Goal: Task Accomplishment & Management: Manage account settings

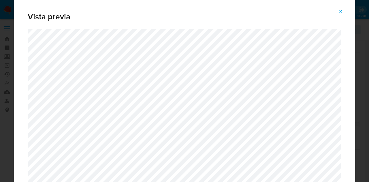
select select "10"
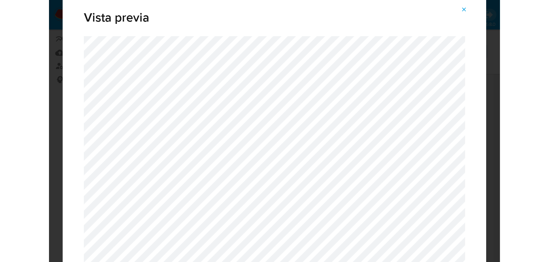
scroll to position [29, 0]
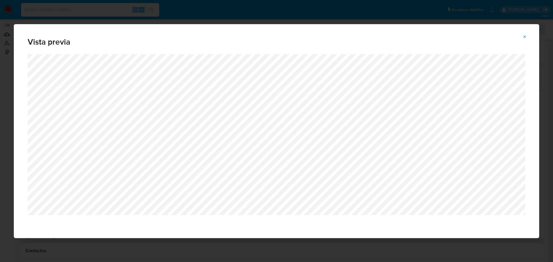
click at [368, 35] on icon "Attachment preview" at bounding box center [524, 37] width 5 height 5
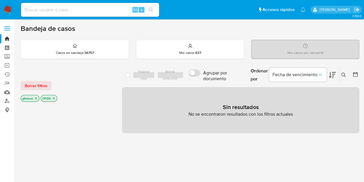
click at [87, 14] on div "Alt s" at bounding box center [90, 10] width 138 height 14
click at [84, 11] on input at bounding box center [90, 9] width 138 height 7
paste input "688316325"
type input "688316325"
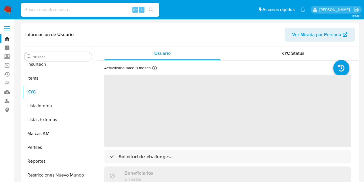
scroll to position [257, 0]
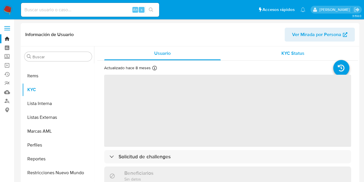
click at [268, 54] on div "KYC Status" at bounding box center [293, 53] width 117 height 14
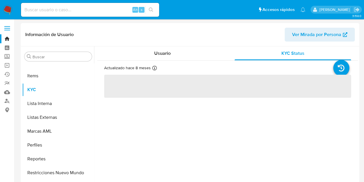
select select "10"
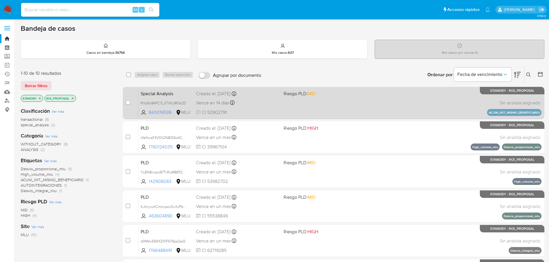
click at [130, 103] on div "case-item-checkbox No es posible asignar el caso" at bounding box center [132, 102] width 13 height 29
click at [125, 102] on div "case-item-checkbox No es posible asignar el caso Special Analysis RVz5tr84PC7LJ…" at bounding box center [333, 103] width 421 height 32
click at [126, 102] on input "checkbox" at bounding box center [128, 102] width 5 height 5
checkbox input "true"
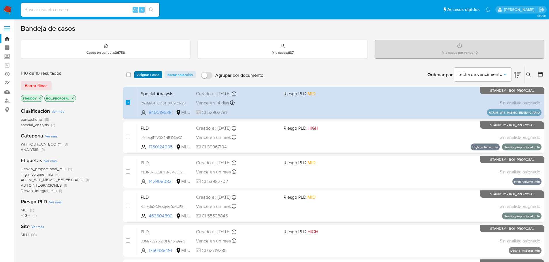
click at [150, 72] on span "Asignar 1 caso" at bounding box center [148, 75] width 22 height 6
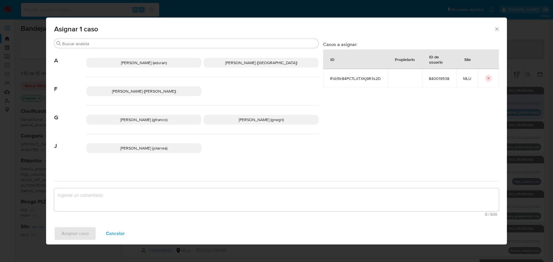
click at [136, 123] on p "Giorgio Franco Cabrera (gfranco)" at bounding box center [143, 120] width 115 height 10
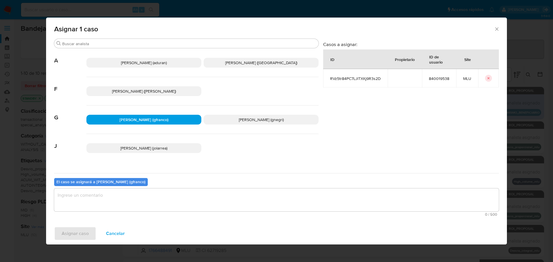
click at [177, 197] on textarea "assign-modal" at bounding box center [276, 200] width 445 height 23
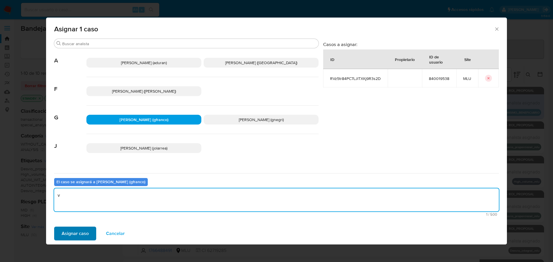
type textarea "v"
click at [80, 228] on span "Asignar caso" at bounding box center [75, 233] width 27 height 13
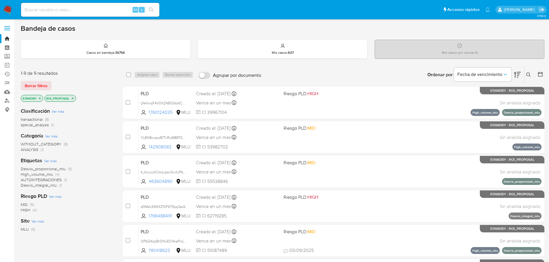
drag, startPoint x: 94, startPoint y: 197, endPoint x: 100, endPoint y: 182, distance: 16.6
click at [94, 197] on div "Riesgo PLD Ver más MID (5) HIGH (4)" at bounding box center [67, 203] width 93 height 20
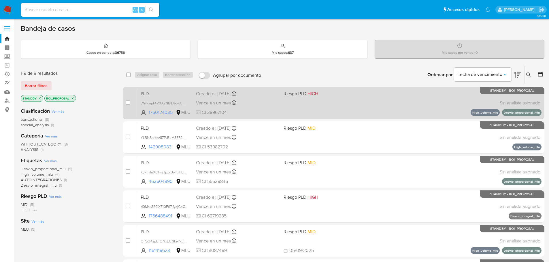
click at [390, 99] on div "PLD LYe1kwpT4V0X2NBlD6oKCAmU 1760124035 MLU Riesgo PLD: HIGH Creado el: 12/07/2…" at bounding box center [339, 102] width 403 height 29
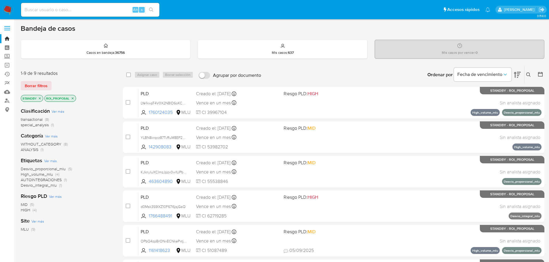
click at [73, 217] on div "Clasificación Ver más transactional (8) special_analysis (1) Categoría Ver más …" at bounding box center [67, 201] width 93 height 196
click at [91, 203] on div "MID (5) HIGH (4)" at bounding box center [67, 207] width 93 height 11
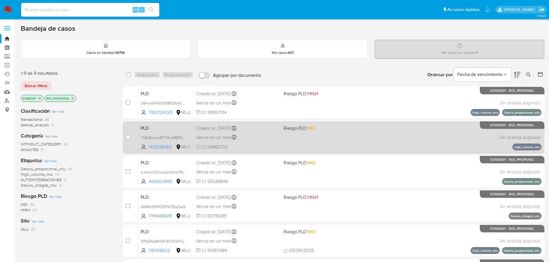
click at [374, 139] on div "PLD YLBN8xrqcz87TvRuM8EP2R3Q 142908083 MLU Riesgo PLD: MID Creado el: 12/07/202…" at bounding box center [339, 137] width 403 height 29
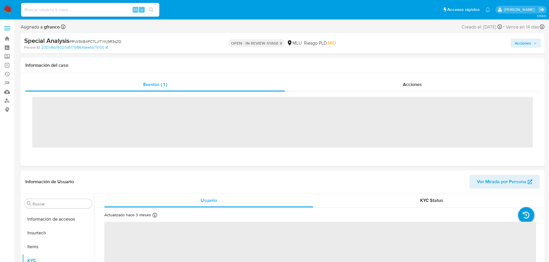
scroll to position [257, 0]
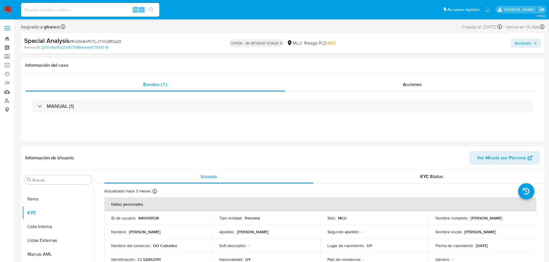
select select "10"
click at [536, 40] on span "Acciones" at bounding box center [525, 43] width 22 height 8
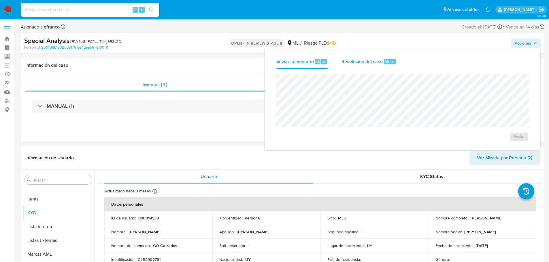
click at [384, 58] on div "Resolución del caso Alt r" at bounding box center [368, 61] width 55 height 15
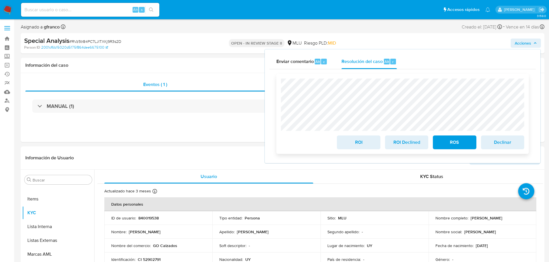
click at [406, 143] on span "ROI Declined" at bounding box center [406, 142] width 28 height 13
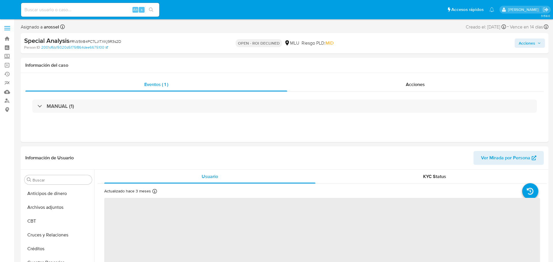
select select "10"
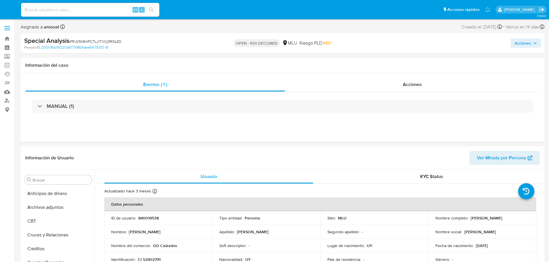
scroll to position [53, 0]
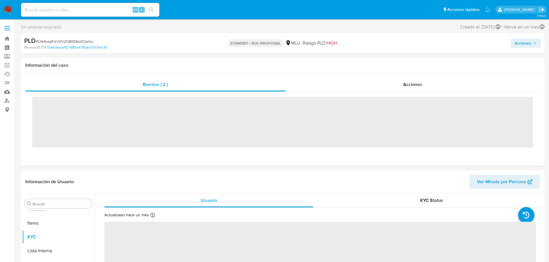
scroll to position [257, 0]
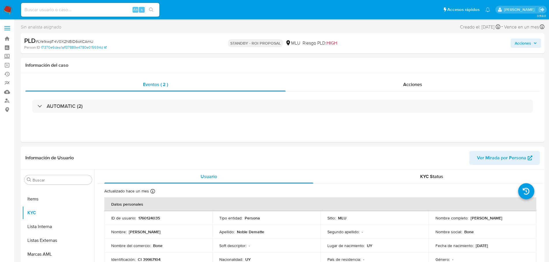
select select "10"
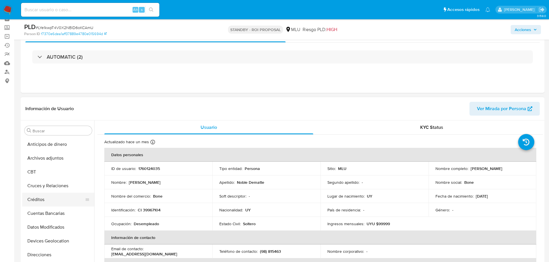
scroll to position [0, 0]
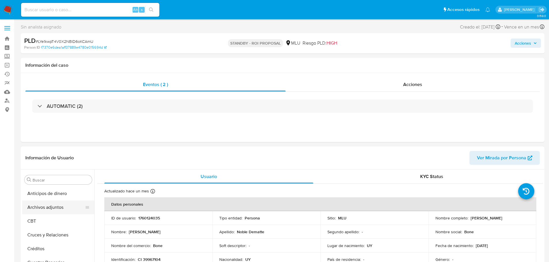
click at [45, 206] on button "Archivos adjuntos" at bounding box center [55, 208] width 67 height 14
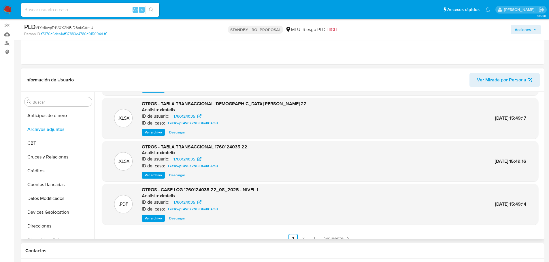
scroll to position [48, 0]
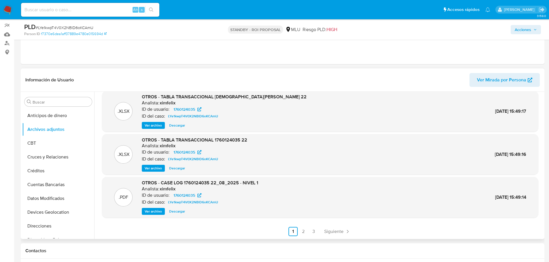
click at [154, 215] on span "Ver archivo" at bounding box center [153, 212] width 17 height 6
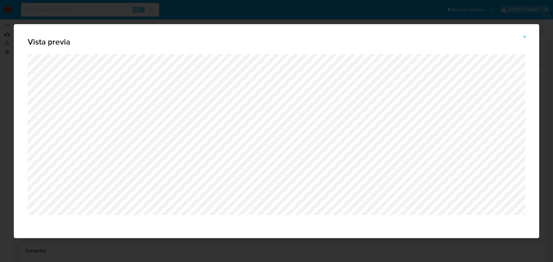
drag, startPoint x: 523, startPoint y: 37, endPoint x: 513, endPoint y: 37, distance: 10.1
click at [523, 37] on icon "Attachment preview" at bounding box center [524, 37] width 5 height 5
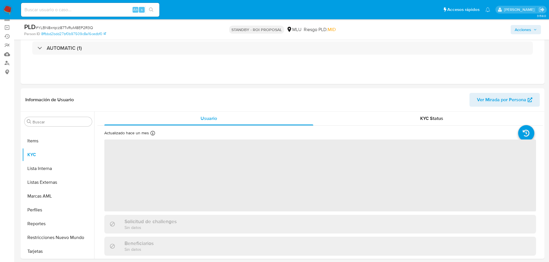
scroll to position [58, 0]
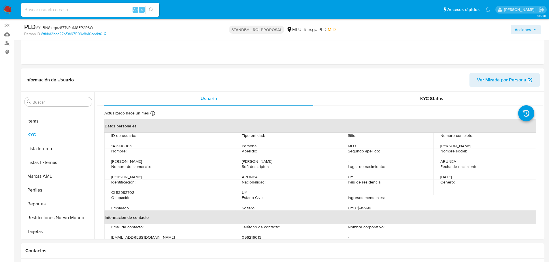
select select "10"
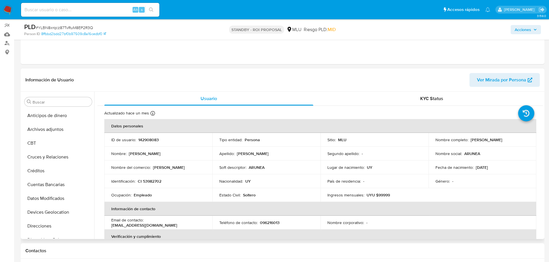
scroll to position [0, 0]
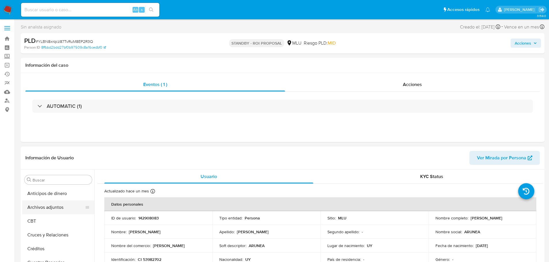
click at [61, 208] on button "Archivos adjuntos" at bounding box center [55, 208] width 67 height 14
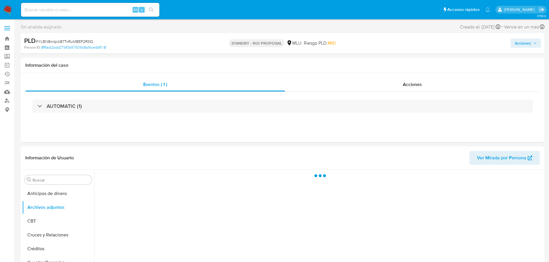
scroll to position [58, 0]
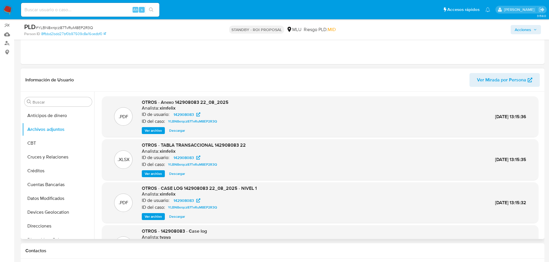
click at [158, 217] on span "Ver archivo" at bounding box center [153, 217] width 17 height 6
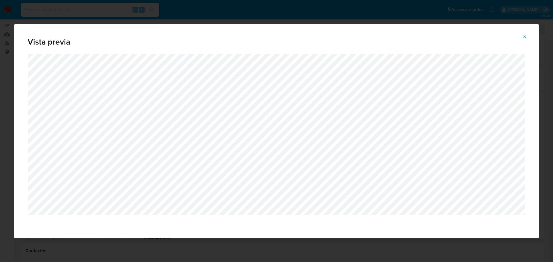
click at [330, 218] on div "Attachment preview" at bounding box center [276, 146] width 525 height 184
click at [455, 220] on div "Attachment preview" at bounding box center [276, 146] width 525 height 184
click at [373, 230] on div "Attachment preview" at bounding box center [276, 146] width 525 height 184
click at [371, 233] on div "Attachment preview" at bounding box center [276, 146] width 525 height 184
click at [395, 218] on div "Attachment preview" at bounding box center [276, 146] width 525 height 184
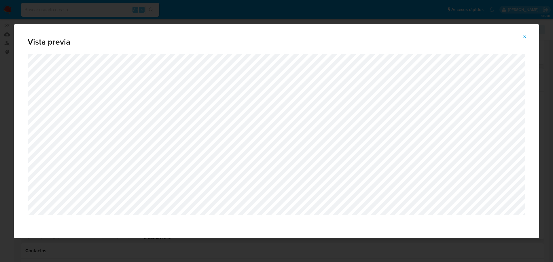
drag, startPoint x: 523, startPoint y: 35, endPoint x: 490, endPoint y: 42, distance: 33.5
click at [523, 35] on icon "Attachment preview" at bounding box center [524, 37] width 5 height 5
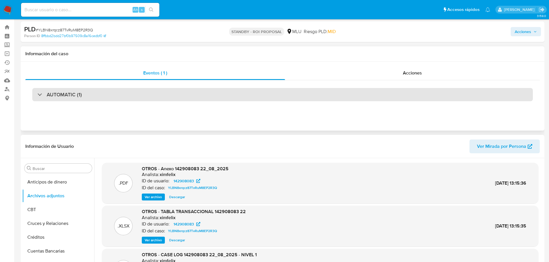
scroll to position [0, 0]
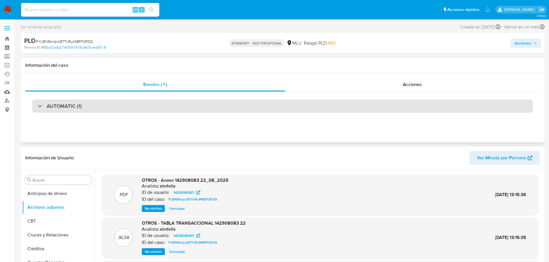
click at [92, 110] on div "AUTOMATIC (1)" at bounding box center [282, 106] width 500 height 13
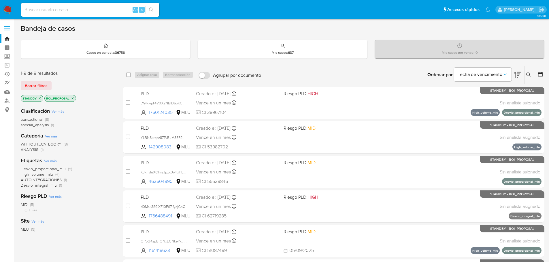
scroll to position [179, 0]
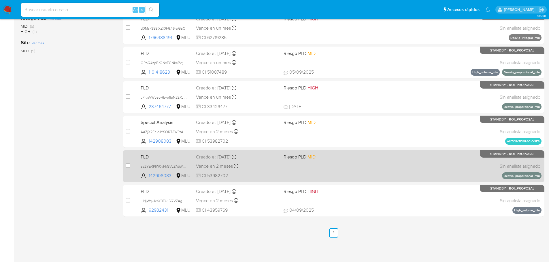
click at [314, 166] on div "PLD as2YERPIW0vFkGVL8AbWz0ra 142908083 MLU Riesgo PLD: MID Creado el: 12/08/202…" at bounding box center [339, 166] width 403 height 29
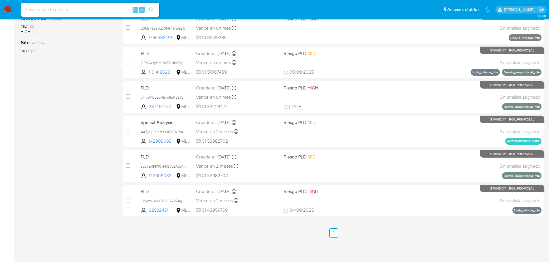
click at [81, 169] on div "1-9 de 9 resultados Borrar filtros STANDBY ROI_PROPOSAL Clasificación Ver más t…" at bounding box center [67, 62] width 93 height 351
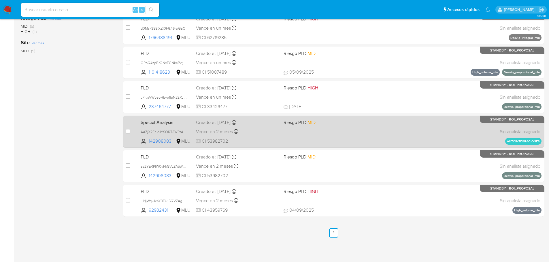
click at [344, 128] on div "Special Analysis AAZjX2FhlcJYSOKT3WRtAqH5 142908083 MLU Riesgo PLD: MID Creado …" at bounding box center [339, 131] width 403 height 29
click at [127, 132] on input "checkbox" at bounding box center [128, 131] width 5 height 5
checkbox input "true"
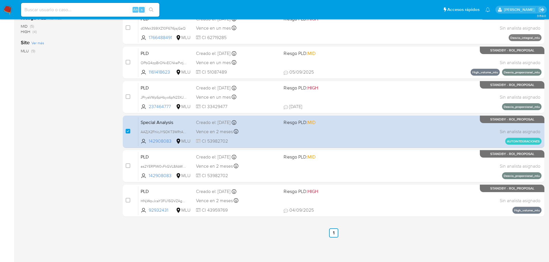
click at [67, 153] on div "1-9 de 9 resultados Borrar filtros STANDBY ROI_PROPOSAL Clasificación Ver más t…" at bounding box center [67, 62] width 93 height 351
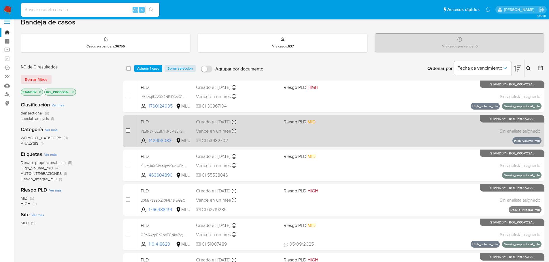
click at [127, 130] on input "checkbox" at bounding box center [128, 130] width 5 height 5
checkbox input "true"
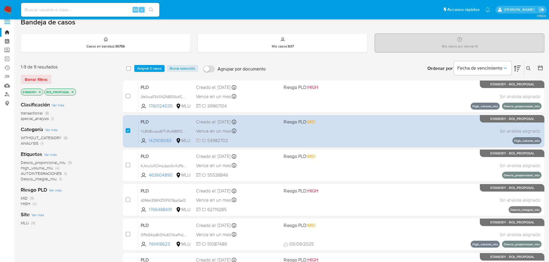
click at [102, 185] on div "Clasificación Ver más transactional (8) special_analysis (1) Categoría Ver más …" at bounding box center [67, 195] width 93 height 196
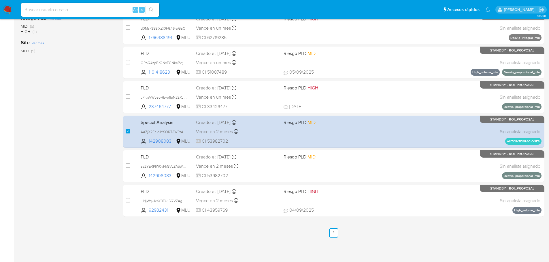
click at [82, 167] on div "1-9 de 9 resultados Borrar filtros STANDBY ROI_PROPOSAL Clasificación Ver más t…" at bounding box center [67, 62] width 93 height 351
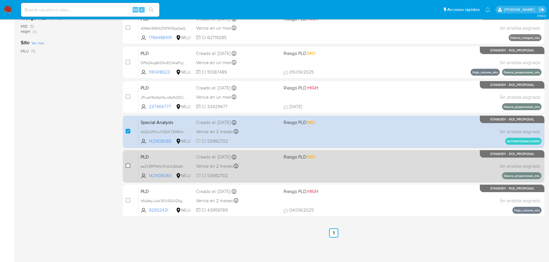
click at [128, 166] on input "checkbox" at bounding box center [128, 166] width 5 height 5
checkbox input "true"
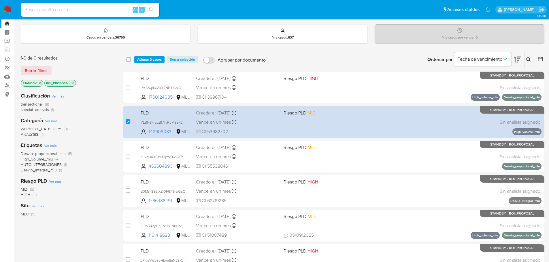
scroll to position [6, 0]
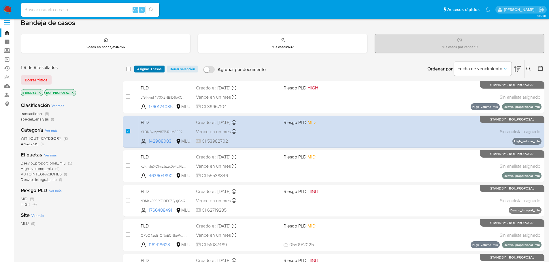
click at [154, 70] on span "Asignar 3 casos" at bounding box center [149, 69] width 24 height 6
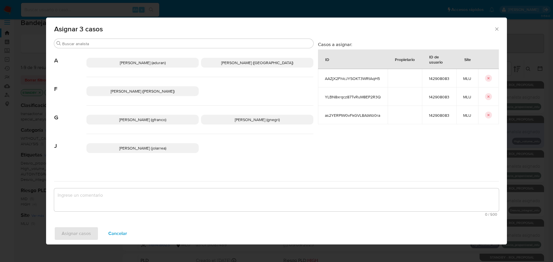
click at [138, 121] on span "Giorgio Franco Cabrera (gfranco)" at bounding box center [142, 120] width 47 height 6
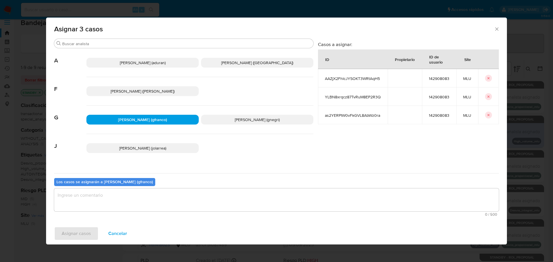
click at [162, 207] on textarea "assign-modal" at bounding box center [276, 200] width 445 height 23
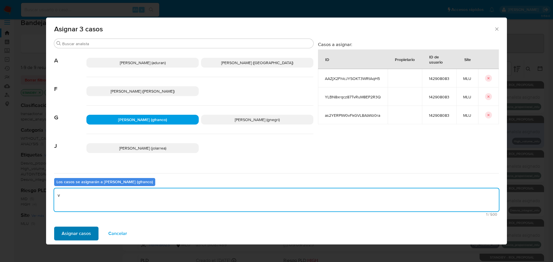
type textarea "v"
click at [74, 231] on span "Asignar casos" at bounding box center [76, 233] width 29 height 13
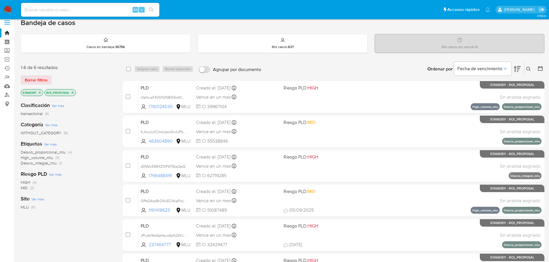
click at [78, 210] on div "MLU (6)" at bounding box center [67, 207] width 93 height 5
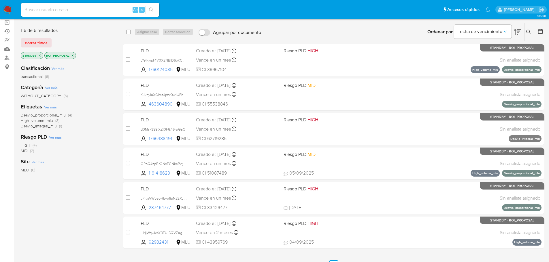
scroll to position [0, 0]
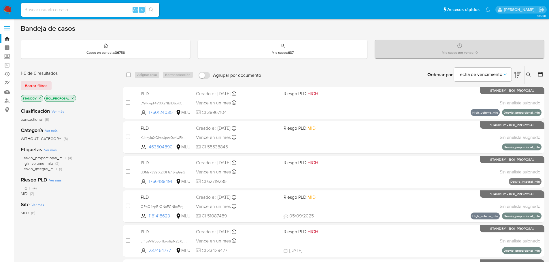
click at [107, 195] on div "HIGH (4) MID (2)" at bounding box center [67, 191] width 93 height 11
click at [71, 211] on div "MLU (6)" at bounding box center [67, 212] width 93 height 5
click at [71, 214] on div "MLU (6)" at bounding box center [67, 212] width 93 height 5
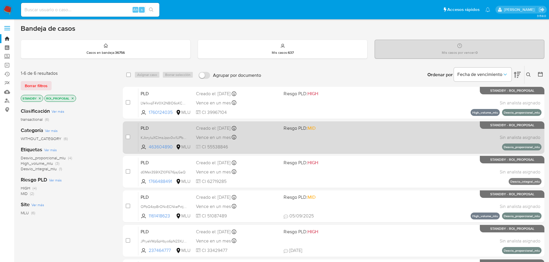
click at [367, 130] on div "PLD KJknyluXCImzJpzx0w1UPbHe 463604890 MLU Riesgo PLD: MID Creado el: 12/07/202…" at bounding box center [339, 137] width 403 height 29
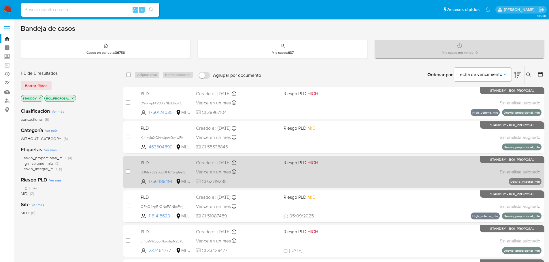
click at [314, 172] on div "PLD d0Msk3S9lXZ10F67I6jsjGaQ 1766488491 MLU Riesgo PLD: HIGH Creado el: 12/07/2…" at bounding box center [339, 172] width 403 height 29
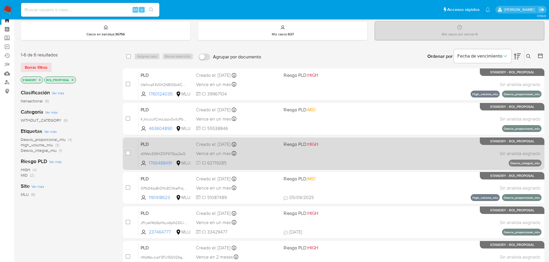
scroll to position [29, 0]
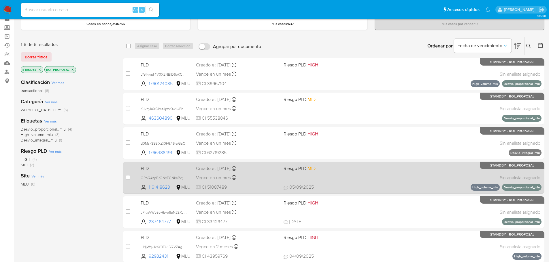
click at [259, 177] on div "Vence en un mes Vence el 10/10/2025 06:32:58" at bounding box center [237, 178] width 83 height 8
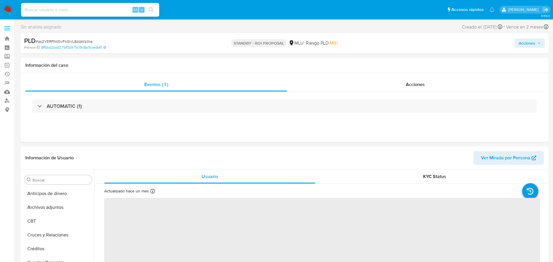
select select "10"
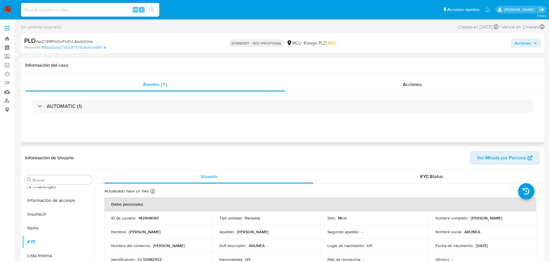
scroll to position [257, 0]
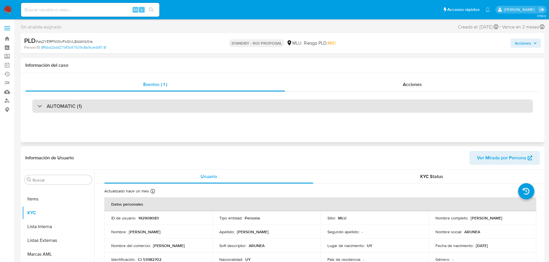
click at [109, 105] on div "AUTOMATIC (1)" at bounding box center [282, 106] width 500 height 13
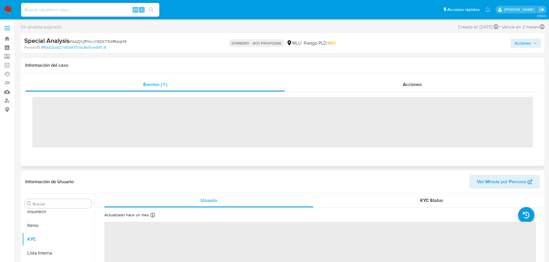
scroll to position [257, 0]
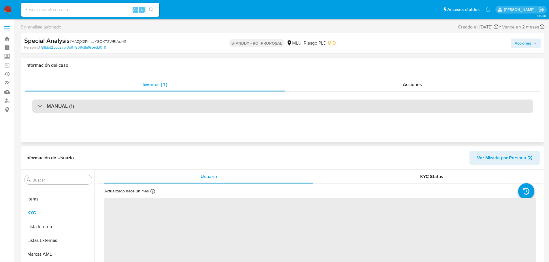
click at [117, 112] on div "MANUAL (1)" at bounding box center [282, 106] width 500 height 13
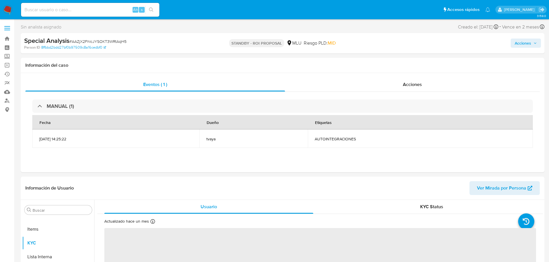
select select "10"
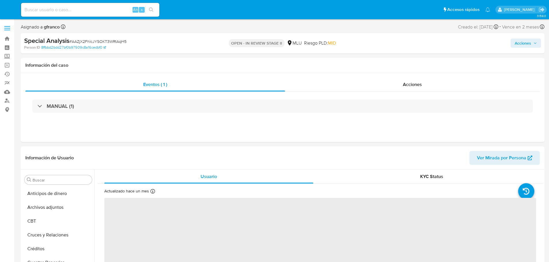
select select "10"
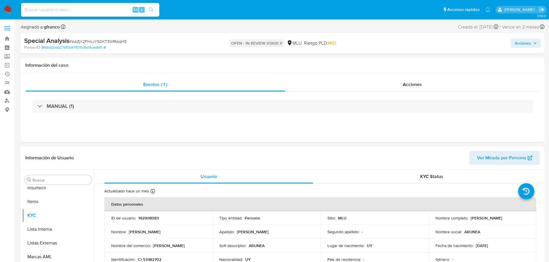
scroll to position [257, 0]
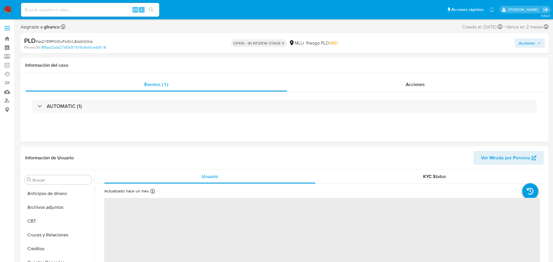
select select "10"
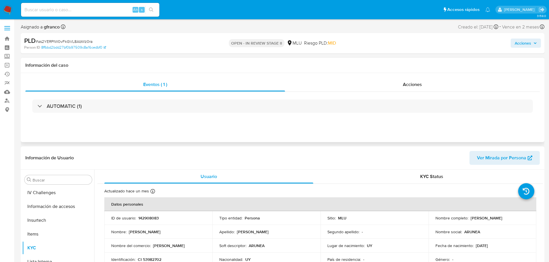
scroll to position [257, 0]
click at [524, 42] on span "Acciones" at bounding box center [522, 43] width 16 height 9
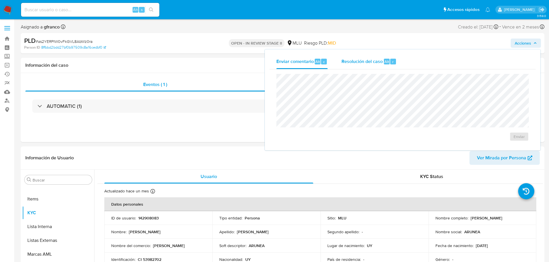
click at [359, 64] on span "Resolución del caso" at bounding box center [361, 61] width 41 height 7
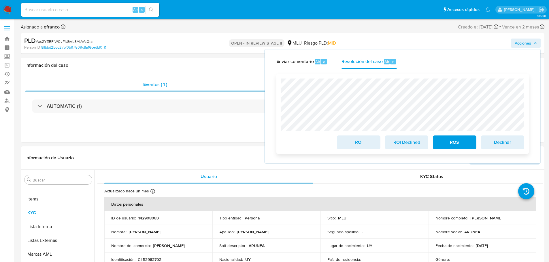
click at [411, 141] on span "ROI Declined" at bounding box center [406, 142] width 28 height 13
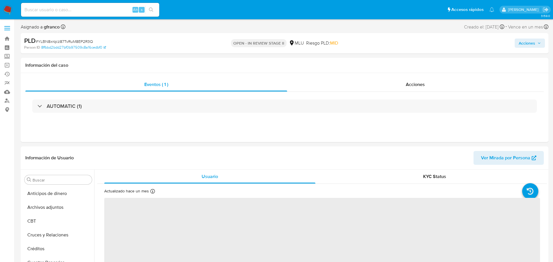
select select "10"
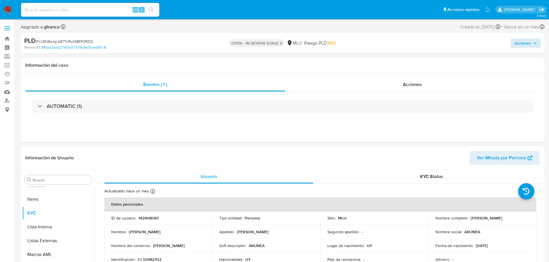
scroll to position [257, 0]
click at [514, 41] on span "Acciones" at bounding box center [522, 43] width 16 height 9
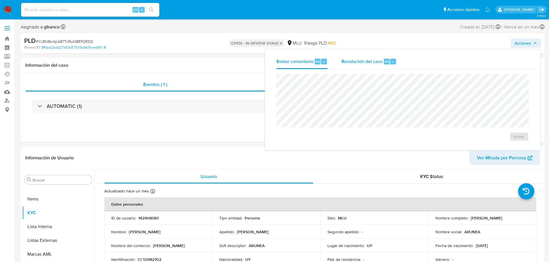
click at [371, 63] on span "Resolución del caso" at bounding box center [361, 61] width 41 height 7
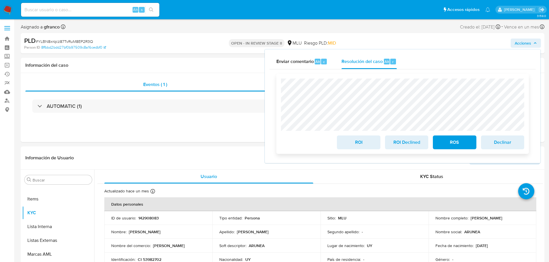
click at [402, 144] on span "ROI Declined" at bounding box center [406, 142] width 28 height 13
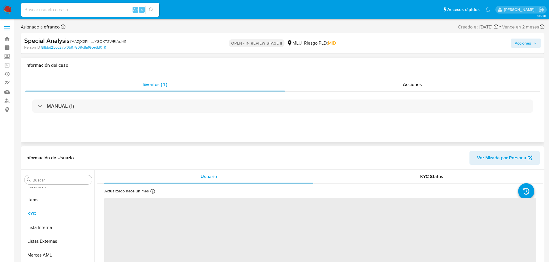
scroll to position [257, 0]
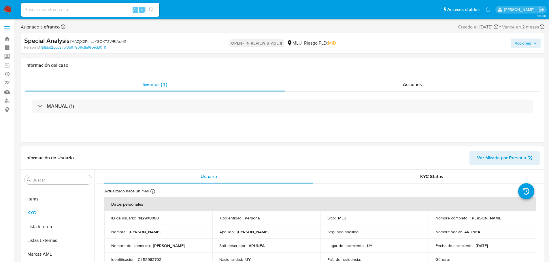
click at [526, 43] on span "Acciones" at bounding box center [522, 43] width 16 height 9
select select "10"
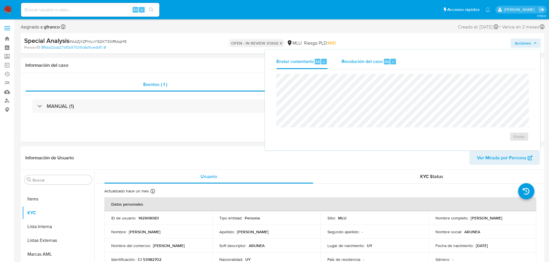
click at [357, 63] on span "Resolución del caso" at bounding box center [361, 61] width 41 height 7
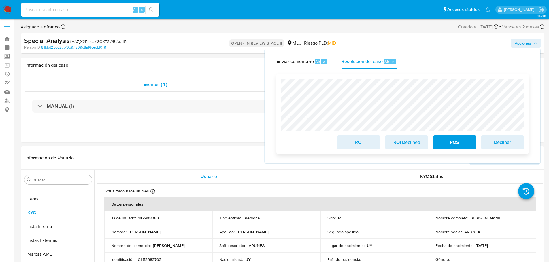
click at [400, 142] on span "ROI Declined" at bounding box center [406, 142] width 28 height 13
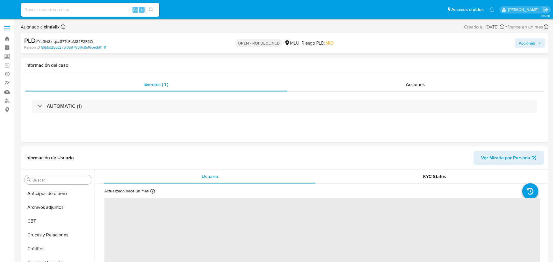
select select "10"
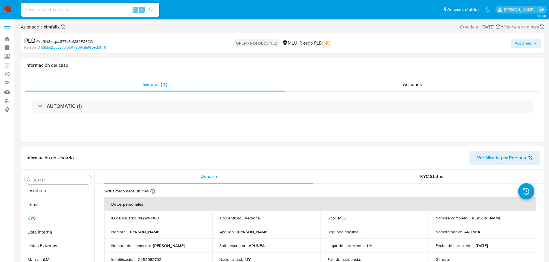
scroll to position [257, 0]
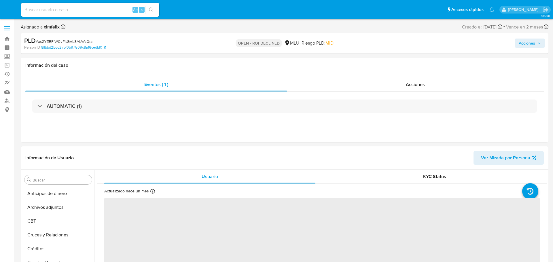
select select "10"
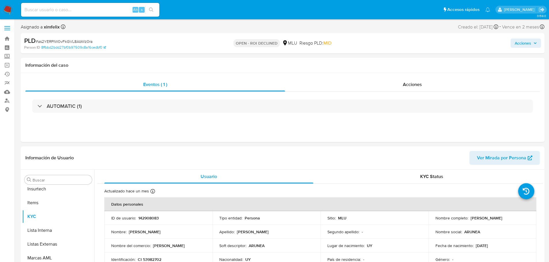
scroll to position [257, 0]
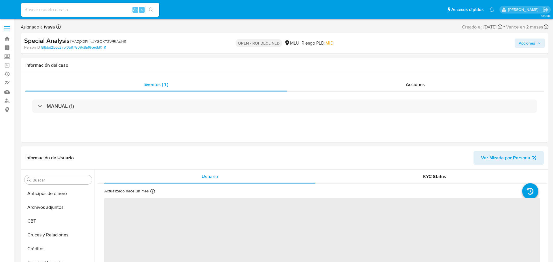
select select "10"
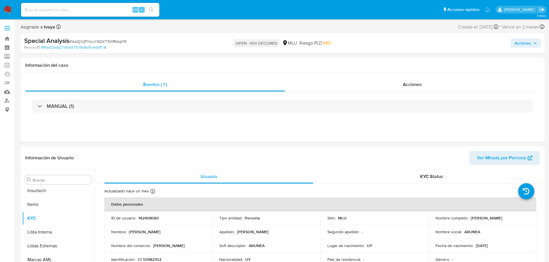
scroll to position [257, 0]
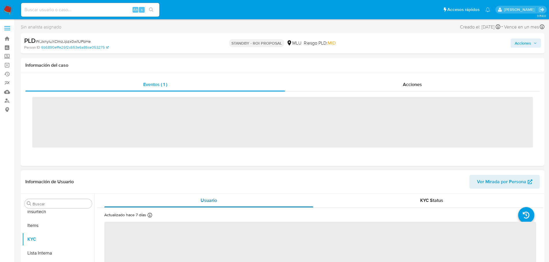
scroll to position [257, 0]
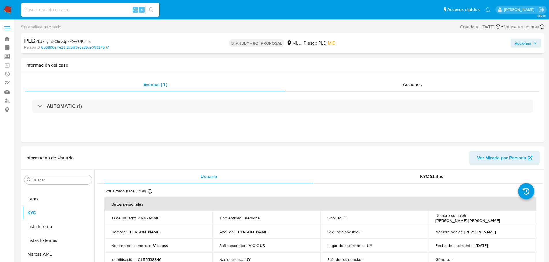
select select "10"
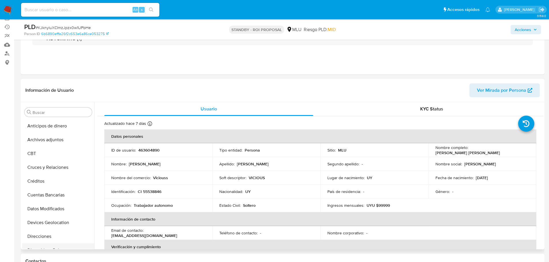
scroll to position [115, 0]
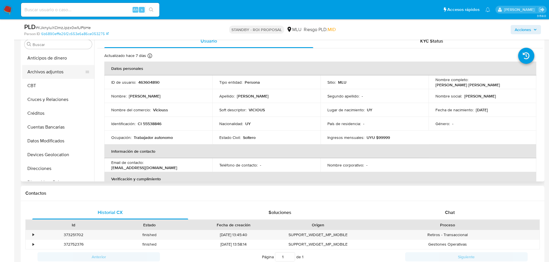
click at [55, 74] on button "Archivos adjuntos" at bounding box center [55, 72] width 67 height 14
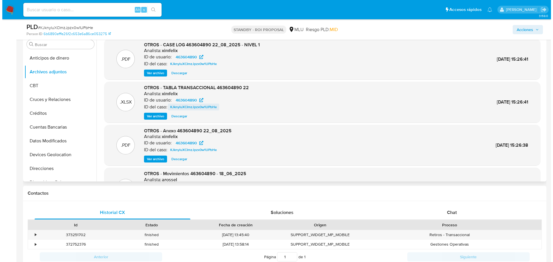
scroll to position [86, 0]
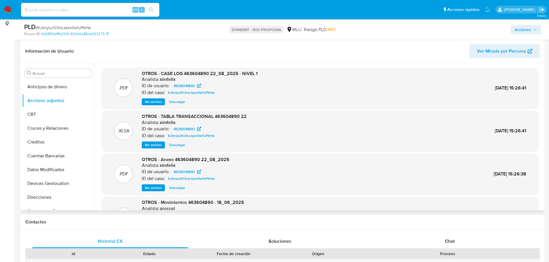
click at [155, 103] on span "Ver archivo" at bounding box center [153, 102] width 17 height 6
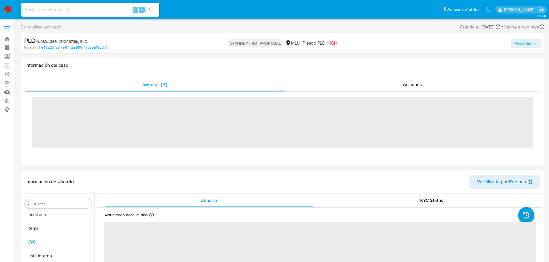
scroll to position [257, 0]
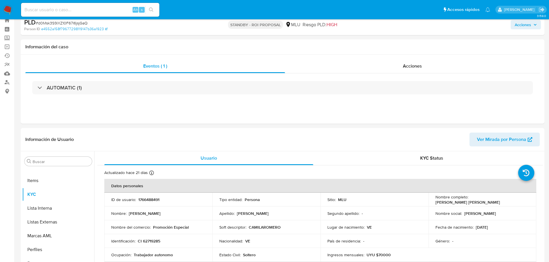
select select "10"
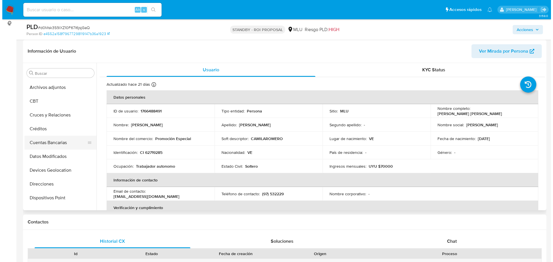
scroll to position [0, 0]
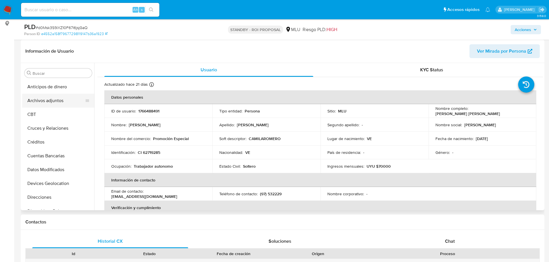
click at [59, 99] on button "Archivos adjuntos" at bounding box center [55, 101] width 67 height 14
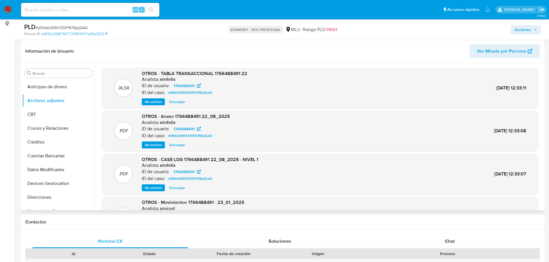
click at [156, 189] on span "Ver archivo" at bounding box center [153, 188] width 17 height 6
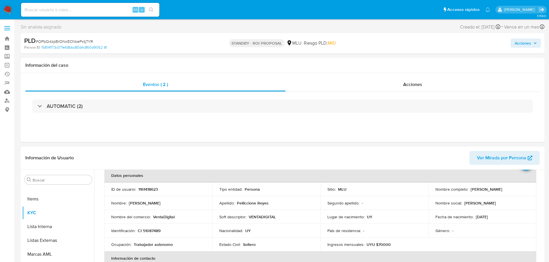
scroll to position [10, 0]
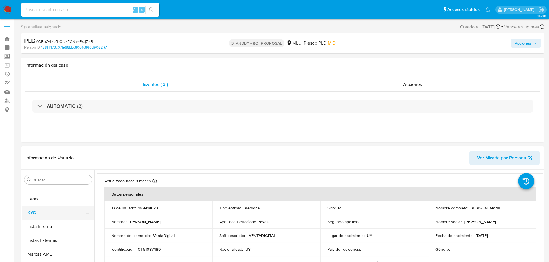
select select "10"
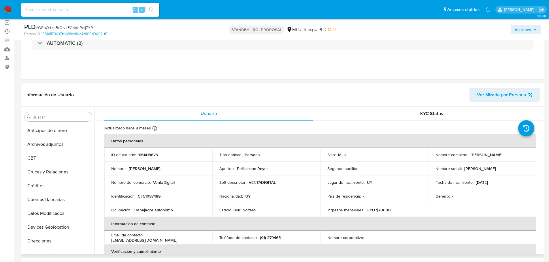
scroll to position [29, 0]
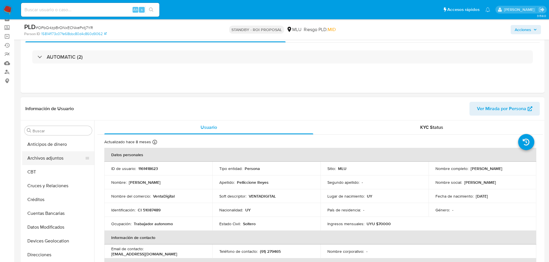
click at [51, 158] on button "Archivos adjuntos" at bounding box center [55, 158] width 67 height 14
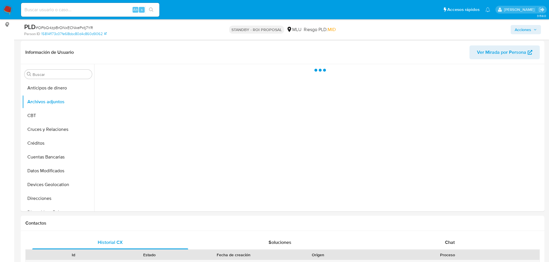
scroll to position [86, 0]
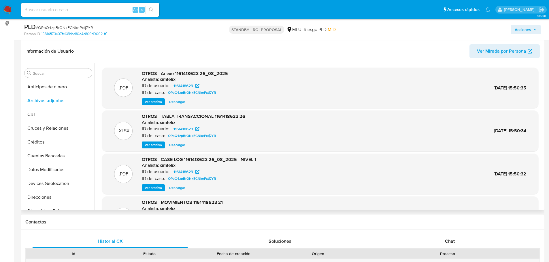
click at [160, 187] on span "Ver archivo" at bounding box center [153, 188] width 17 height 6
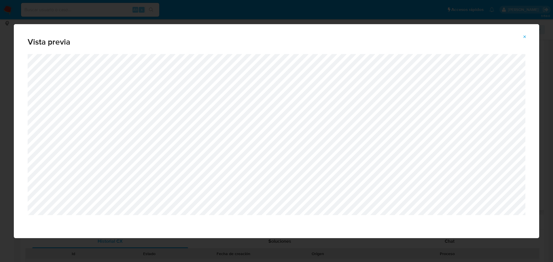
click at [525, 35] on icon "Attachment preview" at bounding box center [524, 37] width 5 height 5
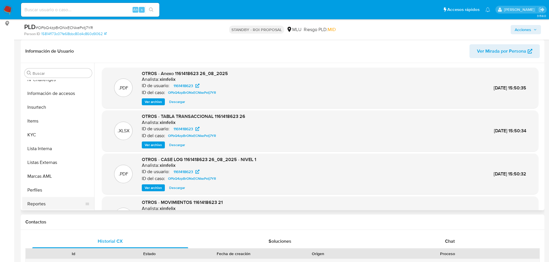
scroll to position [200, 0]
click at [46, 206] on button "Marcas AML" at bounding box center [55, 205] width 67 height 14
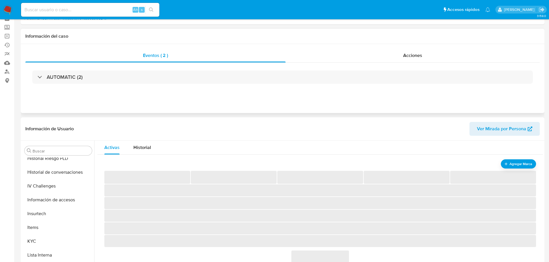
scroll to position [0, 0]
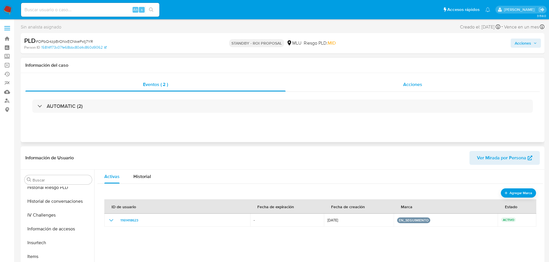
click at [357, 86] on div "Acciones" at bounding box center [412, 85] width 254 height 14
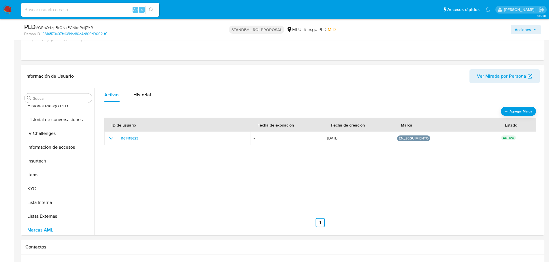
scroll to position [115, 0]
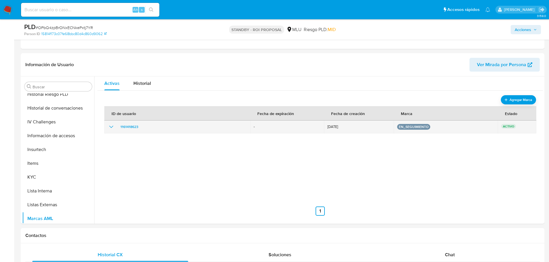
click at [109, 126] on icon "show_hidden_detail_by_id_1161418623" at bounding box center [111, 127] width 4 height 2
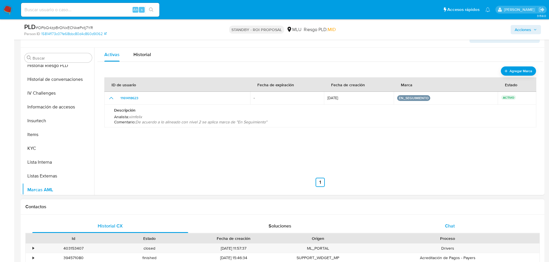
click at [434, 227] on div "Chat" at bounding box center [449, 226] width 156 height 14
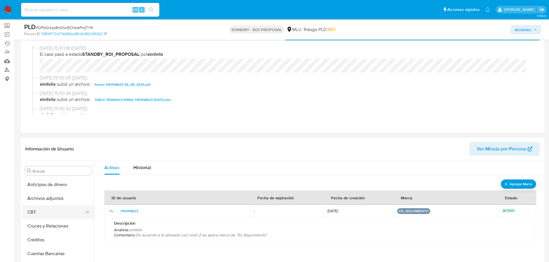
scroll to position [29, 0]
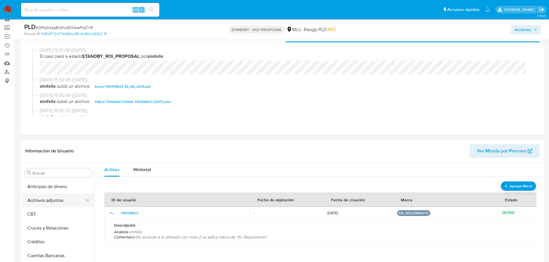
click at [45, 200] on button "Archivos adjuntos" at bounding box center [55, 201] width 67 height 14
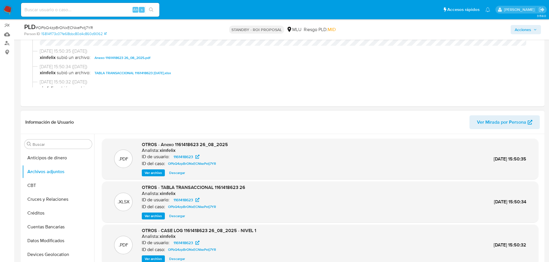
scroll to position [48, 0]
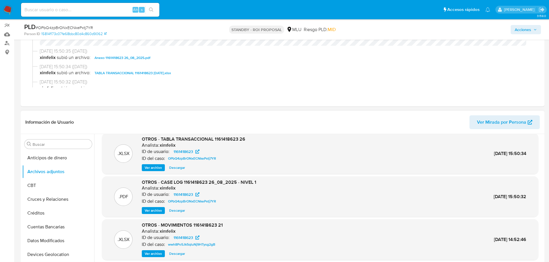
click at [163, 211] on button "Ver archivo" at bounding box center [153, 210] width 23 height 7
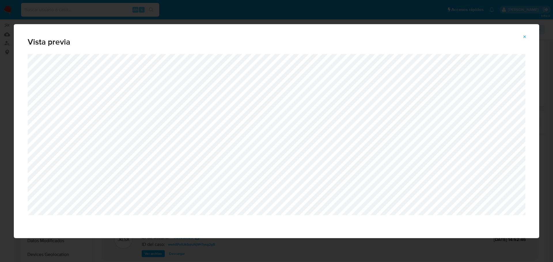
click at [520, 37] on button "Attachment preview" at bounding box center [524, 36] width 13 height 9
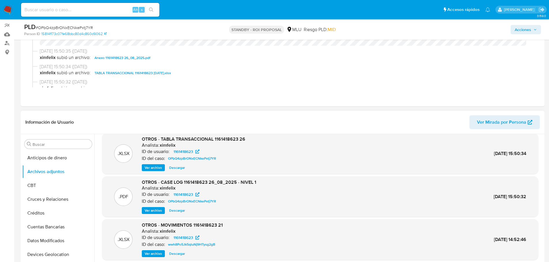
click at [159, 210] on span "Ver archivo" at bounding box center [153, 211] width 17 height 6
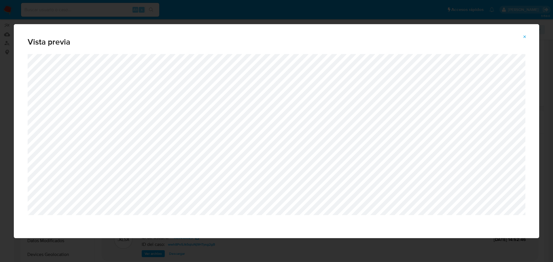
drag, startPoint x: 526, startPoint y: 33, endPoint x: 469, endPoint y: 44, distance: 57.7
click at [526, 33] on span "Attachment preview" at bounding box center [524, 37] width 5 height 8
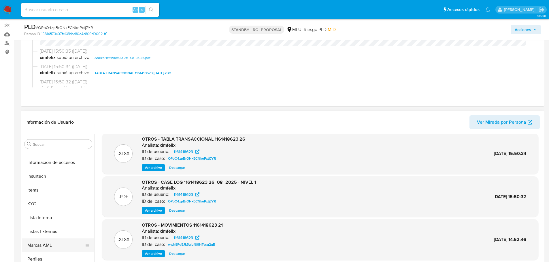
scroll to position [257, 0]
click at [38, 229] on button "Perfiles" at bounding box center [55, 233] width 67 height 14
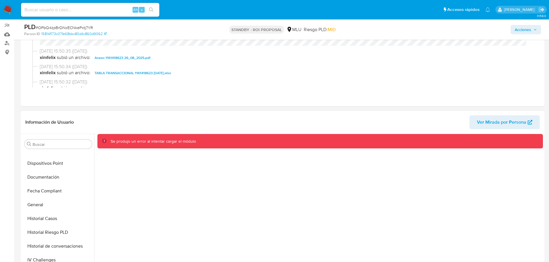
scroll to position [27, 0]
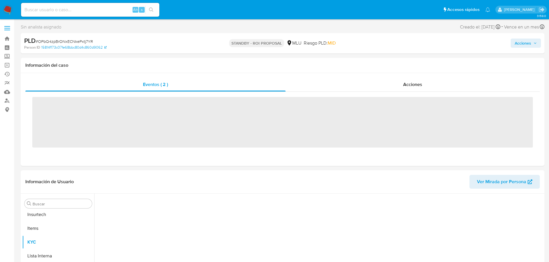
scroll to position [257, 0]
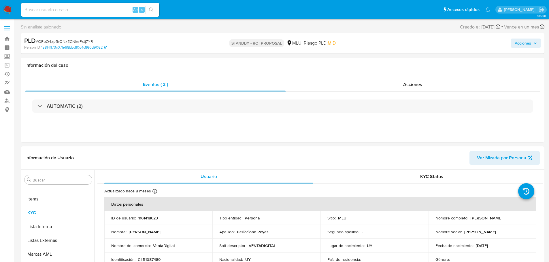
select select "10"
drag, startPoint x: 0, startPoint y: 0, endPoint x: 236, endPoint y: 220, distance: 322.9
click at [236, 220] on p "Tipo entidad :" at bounding box center [230, 218] width 23 height 5
click at [348, 213] on td "Sitio : MLU" at bounding box center [374, 218] width 108 height 14
drag, startPoint x: 348, startPoint y: 213, endPoint x: 282, endPoint y: 221, distance: 66.4
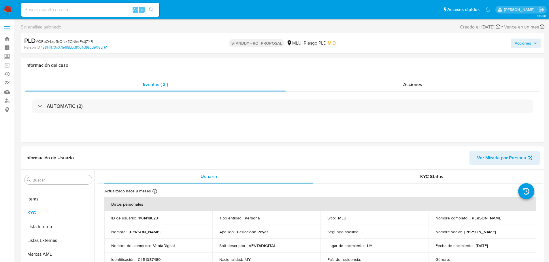
click at [282, 221] on td "Tipo entidad : Persona" at bounding box center [266, 218] width 108 height 14
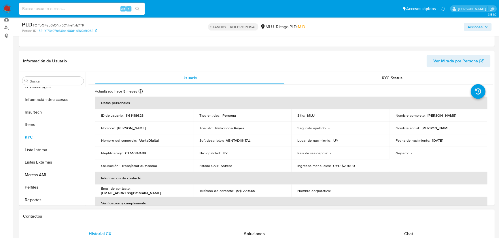
scroll to position [115, 0]
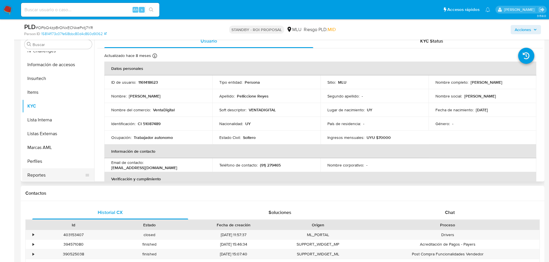
click at [48, 169] on button "Reportes" at bounding box center [55, 175] width 67 height 14
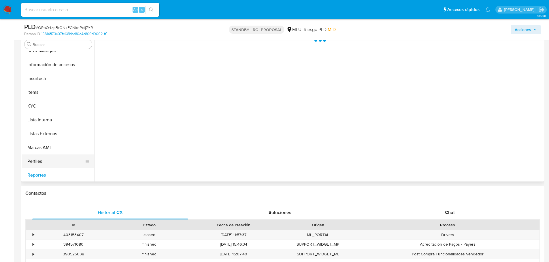
click at [47, 162] on button "Perfiles" at bounding box center [55, 162] width 67 height 14
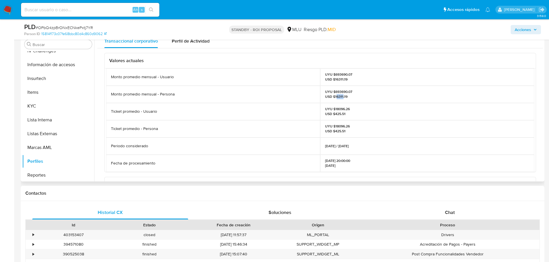
drag, startPoint x: 336, startPoint y: 98, endPoint x: 341, endPoint y: 97, distance: 5.5
click at [341, 97] on p "UYU $693690.07 USD $16311.19" at bounding box center [338, 94] width 27 height 9
drag, startPoint x: 337, startPoint y: 98, endPoint x: 341, endPoint y: 98, distance: 4.1
click at [341, 98] on p "UYU $693690.07 USD $16311.19" at bounding box center [338, 94] width 27 height 9
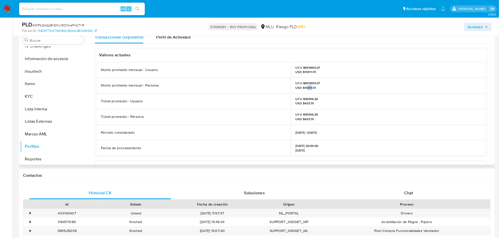
scroll to position [228, 0]
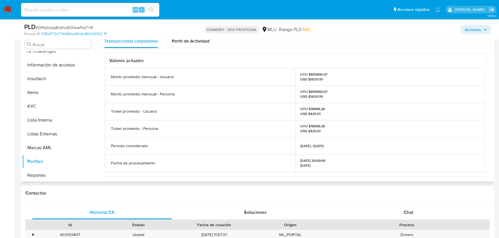
drag, startPoint x: 344, startPoint y: 103, endPoint x: 312, endPoint y: 93, distance: 32.8
click at [312, 93] on p "UYU $693690.07 USD $16311.19" at bounding box center [313, 94] width 27 height 9
drag, startPoint x: 309, startPoint y: 96, endPoint x: 316, endPoint y: 96, distance: 7.5
click at [316, 96] on p "UYU $693690.07 USD $16311.19" at bounding box center [313, 94] width 27 height 9
drag, startPoint x: 310, startPoint y: 91, endPoint x: 320, endPoint y: 91, distance: 10.4
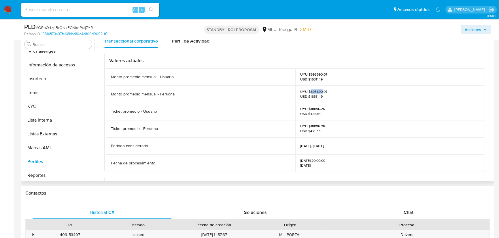
click at [320, 91] on p "UYU $693690.07 USD $16311.19" at bounding box center [313, 94] width 27 height 9
copy p "693690"
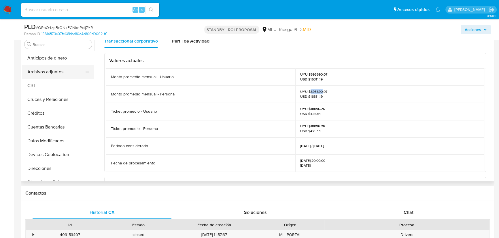
click at [58, 69] on button "Archivos adjuntos" at bounding box center [55, 72] width 67 height 14
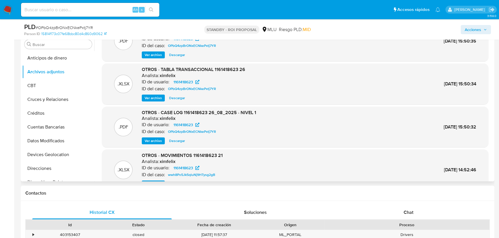
scroll to position [26, 0]
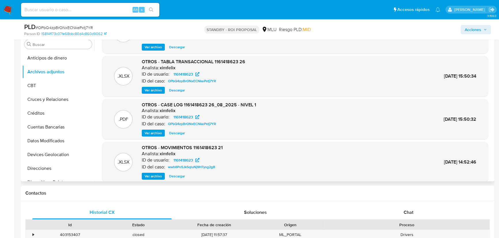
click at [156, 135] on span "Ver archivo" at bounding box center [153, 133] width 17 height 6
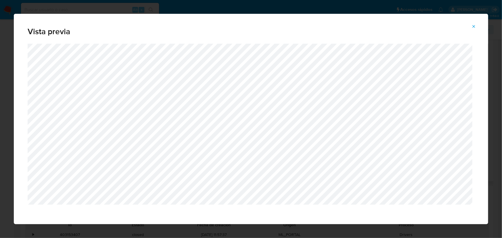
click at [472, 28] on button "Attachment preview" at bounding box center [474, 26] width 13 height 9
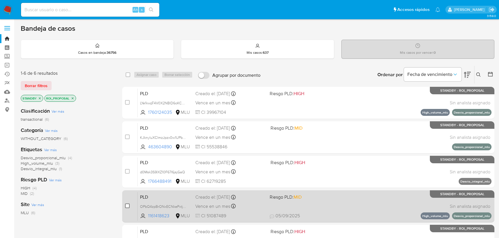
scroll to position [29, 0]
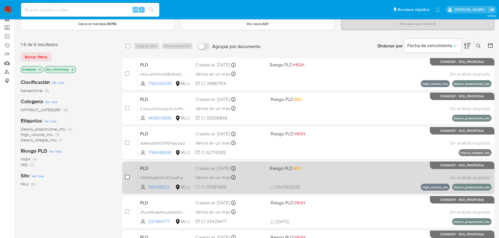
click at [128, 178] on input "checkbox" at bounding box center [127, 177] width 5 height 5
checkbox input "true"
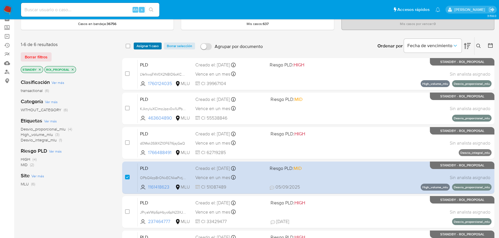
click at [144, 48] on span "Asignar 1 caso" at bounding box center [147, 46] width 22 height 6
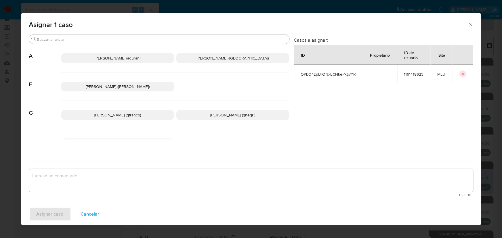
click at [101, 118] on span "Giorgio Franco Cabrera (gfranco)" at bounding box center [117, 115] width 47 height 6
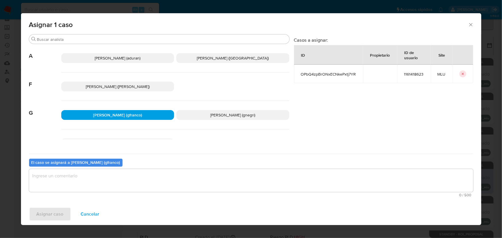
click at [126, 198] on div "El caso se asignará a Giorgio Franco Cabrera (gfranco) 0 / 500 500 caracteres r…" at bounding box center [251, 176] width 445 height 45
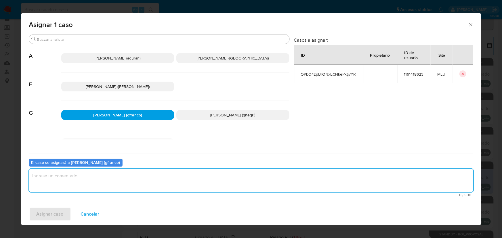
click at [128, 181] on textarea "assign-modal" at bounding box center [251, 180] width 445 height 23
type textarea "v"
click at [50, 212] on span "Asignar caso" at bounding box center [50, 214] width 27 height 13
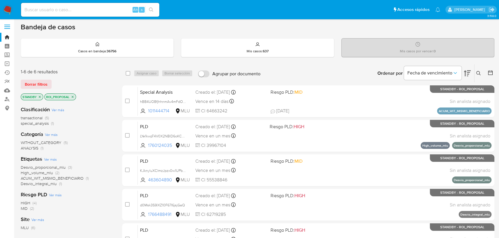
scroll to position [0, 0]
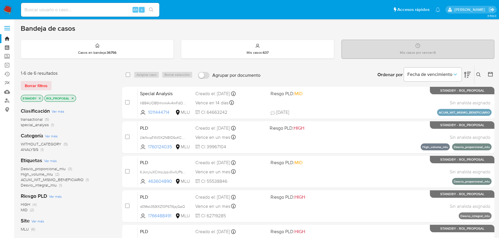
click at [102, 152] on div "WITHOUT_CATEGORY (5) ANALYSIS (1)" at bounding box center [67, 147] width 92 height 11
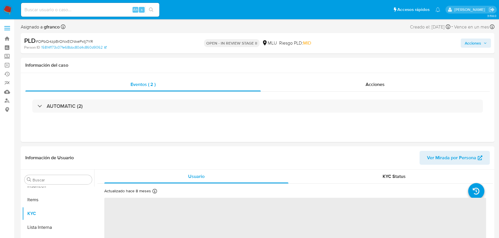
scroll to position [257, 0]
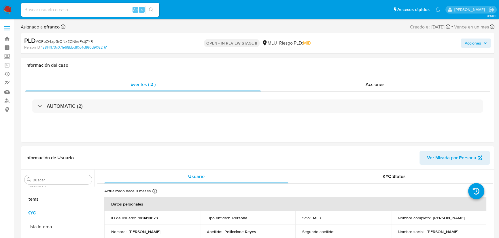
select select "10"
click at [468, 40] on span "Acciones" at bounding box center [472, 43] width 16 height 9
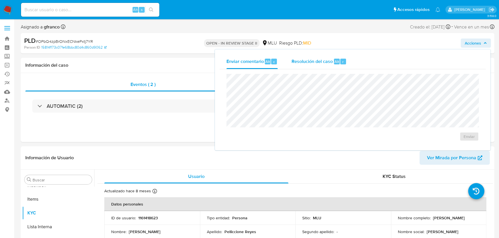
click at [311, 60] on span "Resolución del caso" at bounding box center [311, 61] width 41 height 7
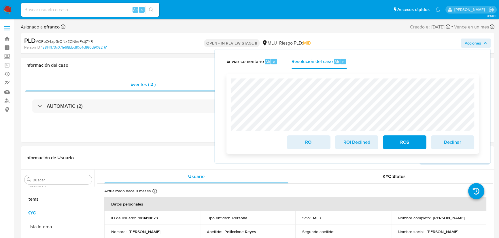
click at [352, 144] on span "ROI Declined" at bounding box center [356, 142] width 28 height 13
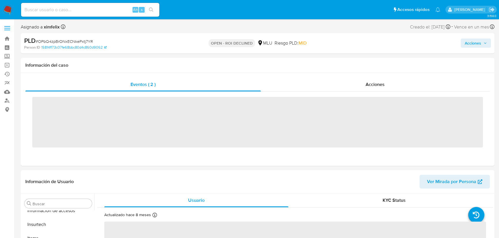
scroll to position [257, 0]
